Goal: Transaction & Acquisition: Purchase product/service

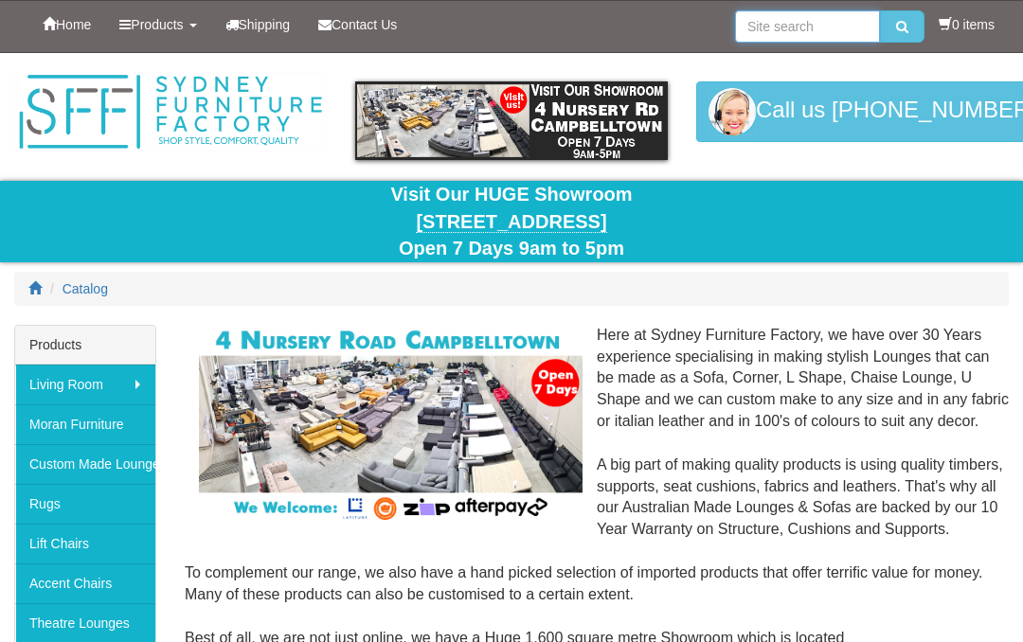
click at [757, 33] on input "search" at bounding box center [807, 26] width 145 height 32
type input "Chicago 4 lift chair"
click at [909, 27] on button "submit" at bounding box center [902, 26] width 45 height 32
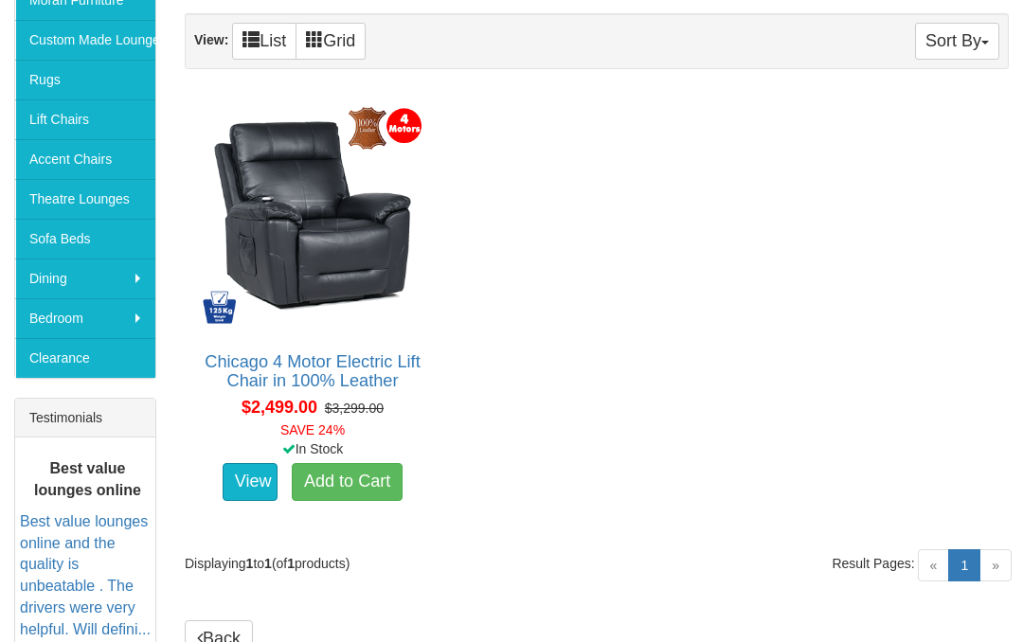
scroll to position [424, 0]
click at [252, 483] on link "View" at bounding box center [250, 482] width 55 height 38
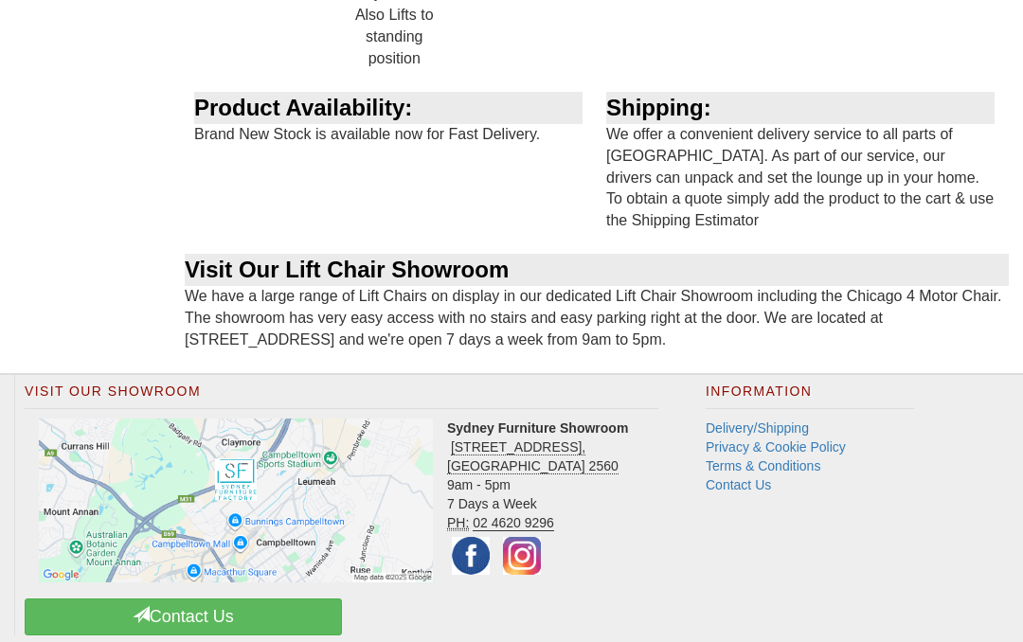
scroll to position [2411, 0]
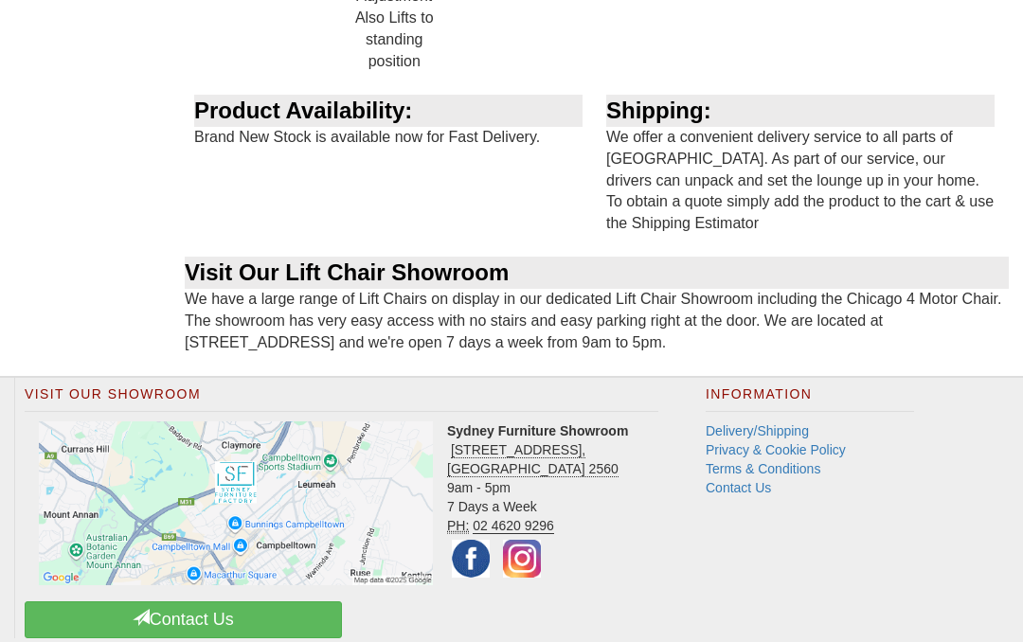
click at [747, 424] on link "Delivery/Shipping" at bounding box center [757, 431] width 103 height 15
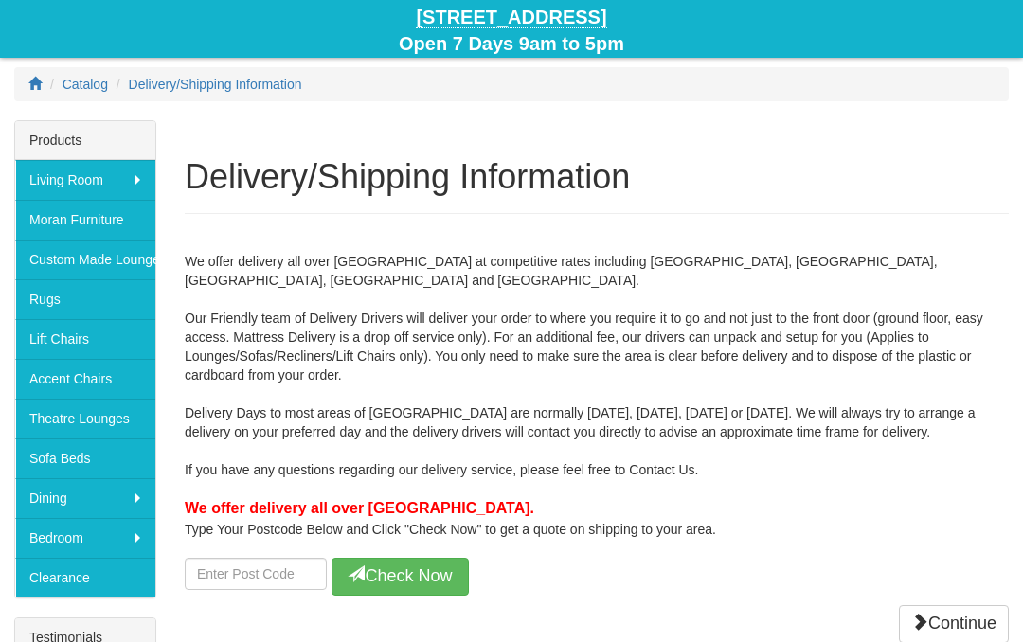
scroll to position [217, 0]
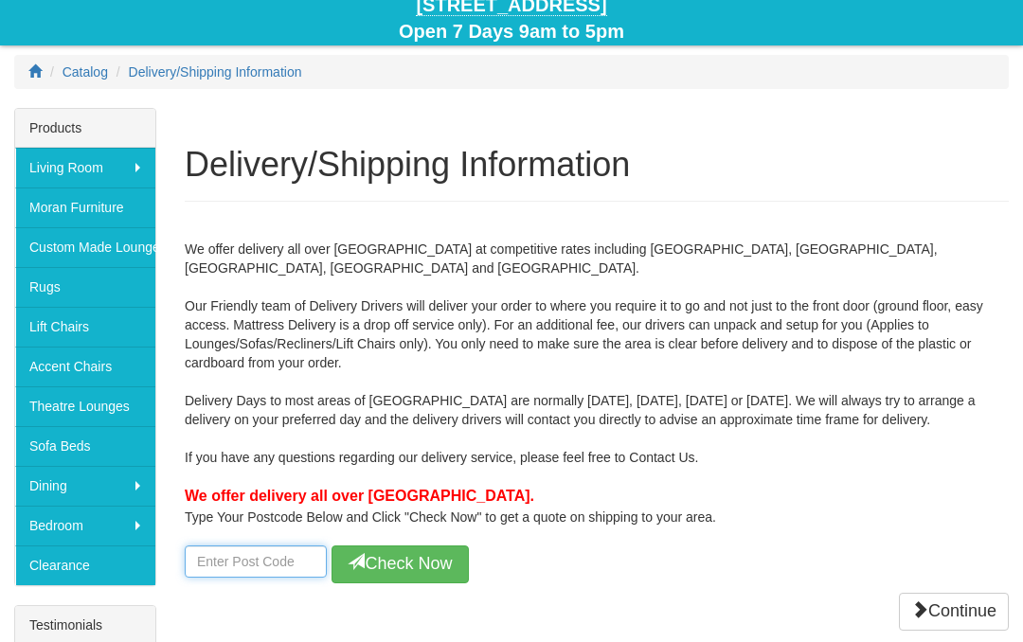
click at [207, 546] on input "number" at bounding box center [256, 562] width 142 height 32
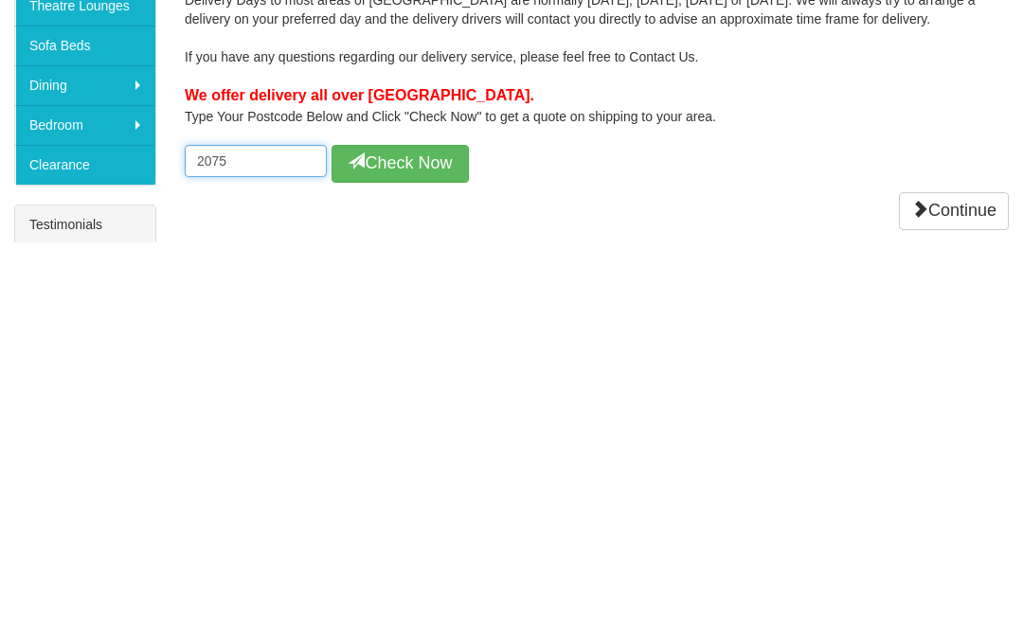
type input "2075"
click at [412, 546] on button "Check Now" at bounding box center [400, 565] width 137 height 38
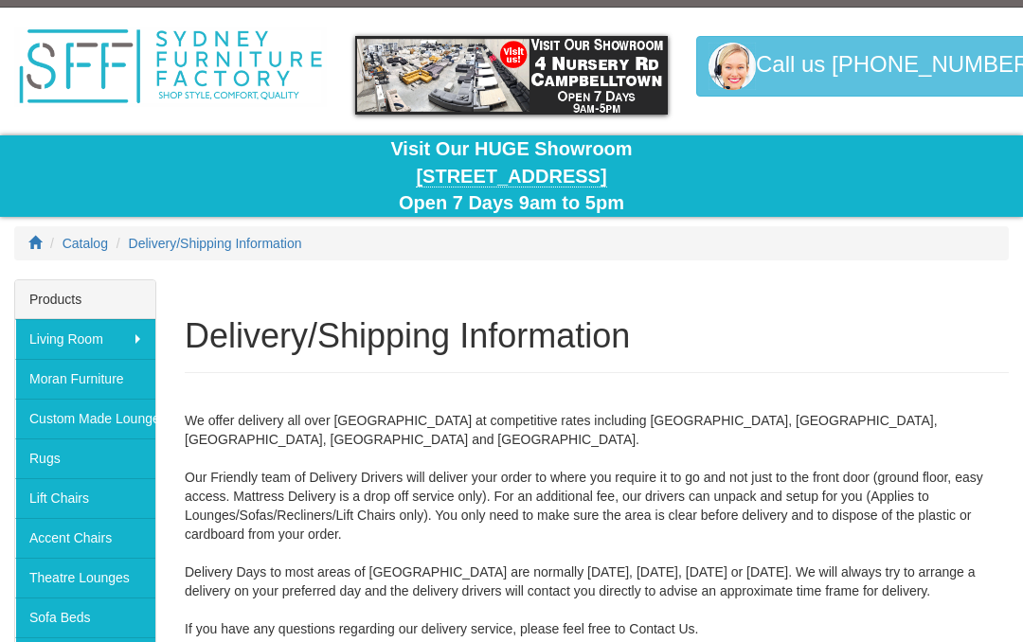
scroll to position [0, 0]
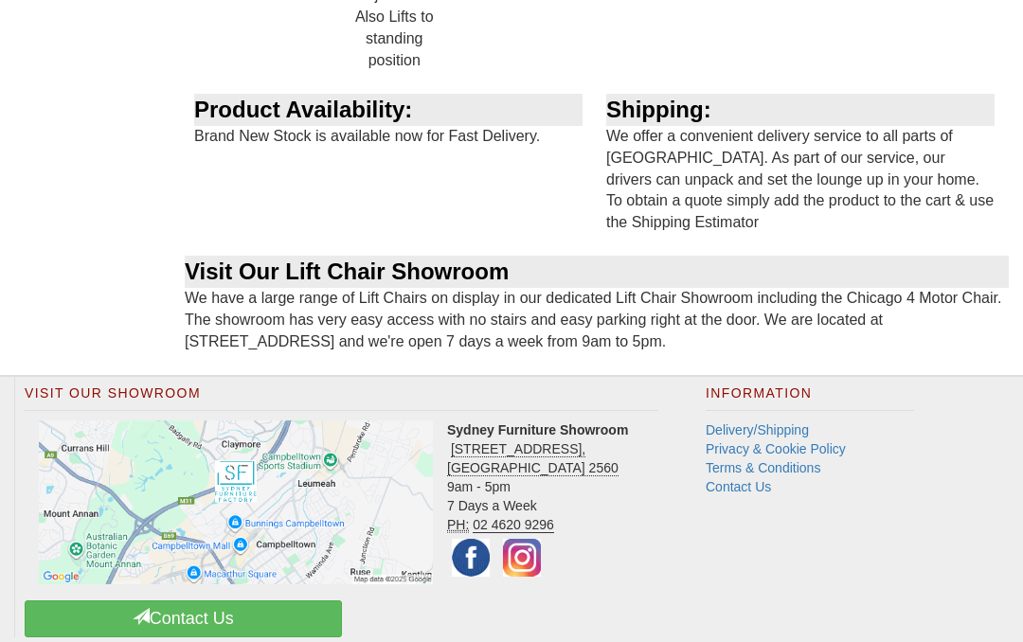
scroll to position [2411, 0]
click at [0, 427] on div "Visit Our Showroom Sydney Furniture Showroom [STREET_ADDRESS] 9am - 5pm 7 Days …" at bounding box center [341, 513] width 682 height 270
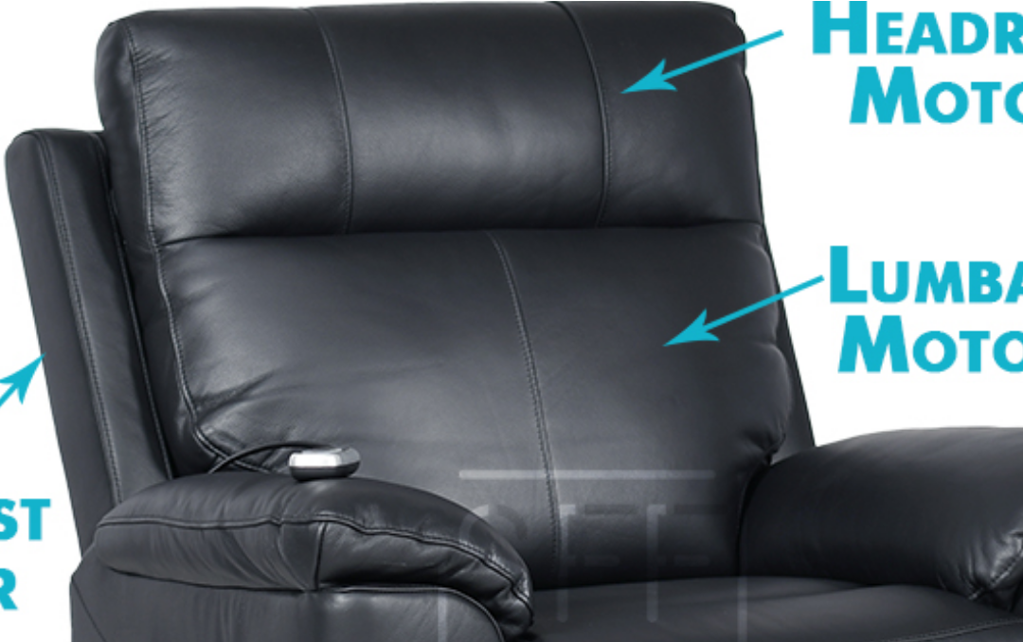
scroll to position [355, 0]
